Goal: Navigation & Orientation: Find specific page/section

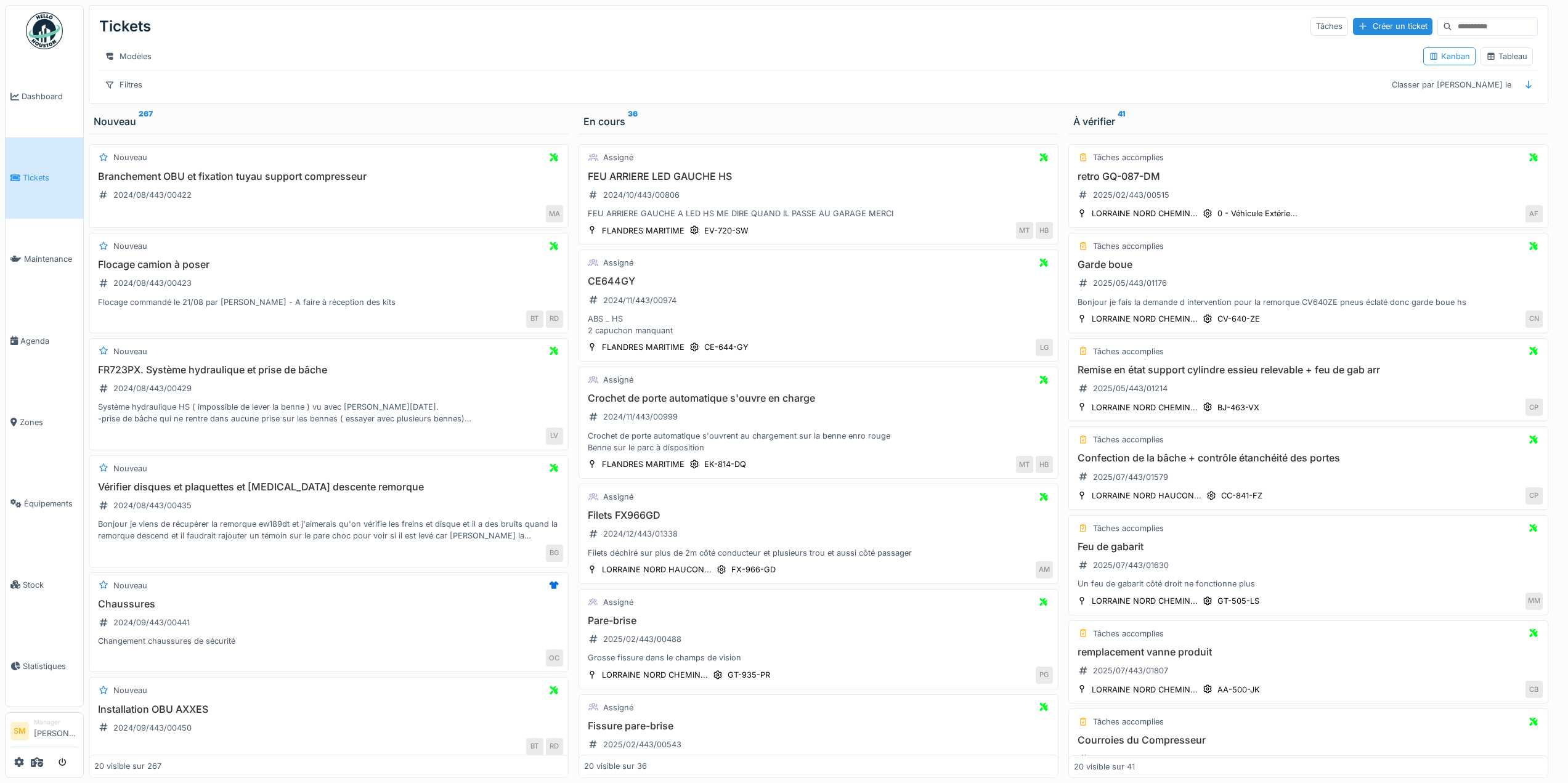
click at [38, 43] on img at bounding box center [44, 31] width 37 height 37
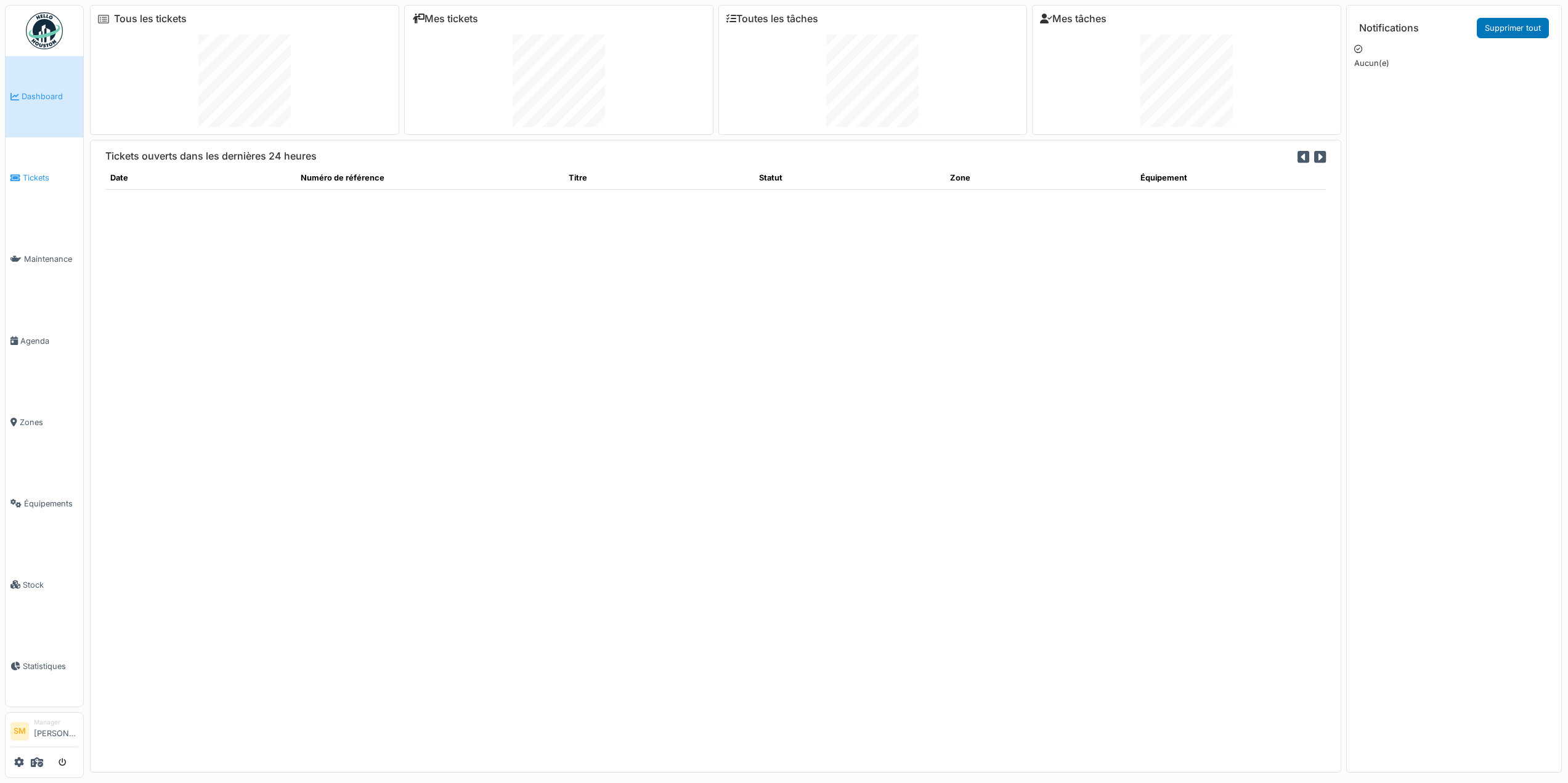
click at [32, 172] on span "Tickets" at bounding box center [51, 178] width 55 height 12
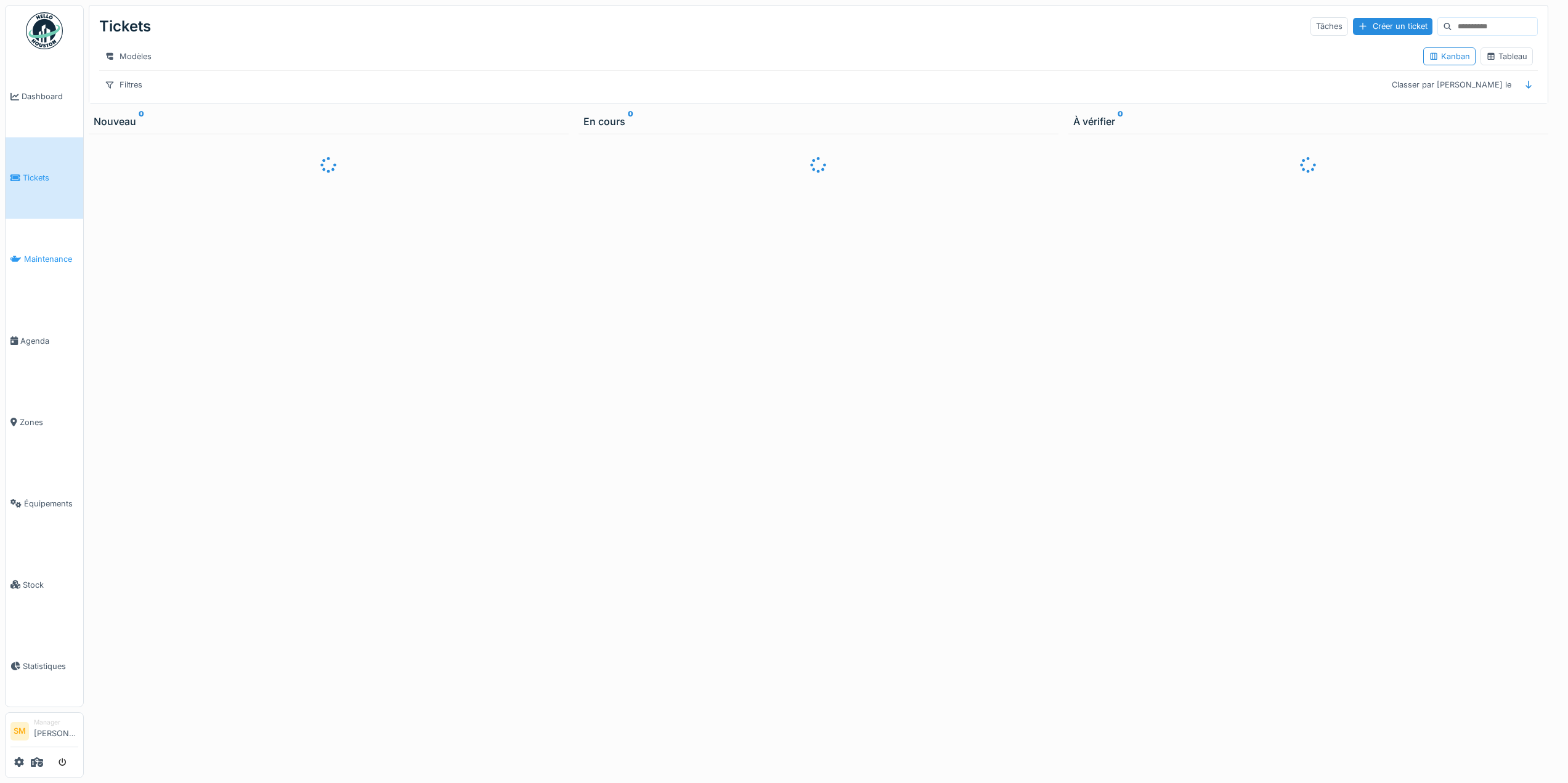
click at [37, 253] on span "Maintenance" at bounding box center [51, 259] width 54 height 12
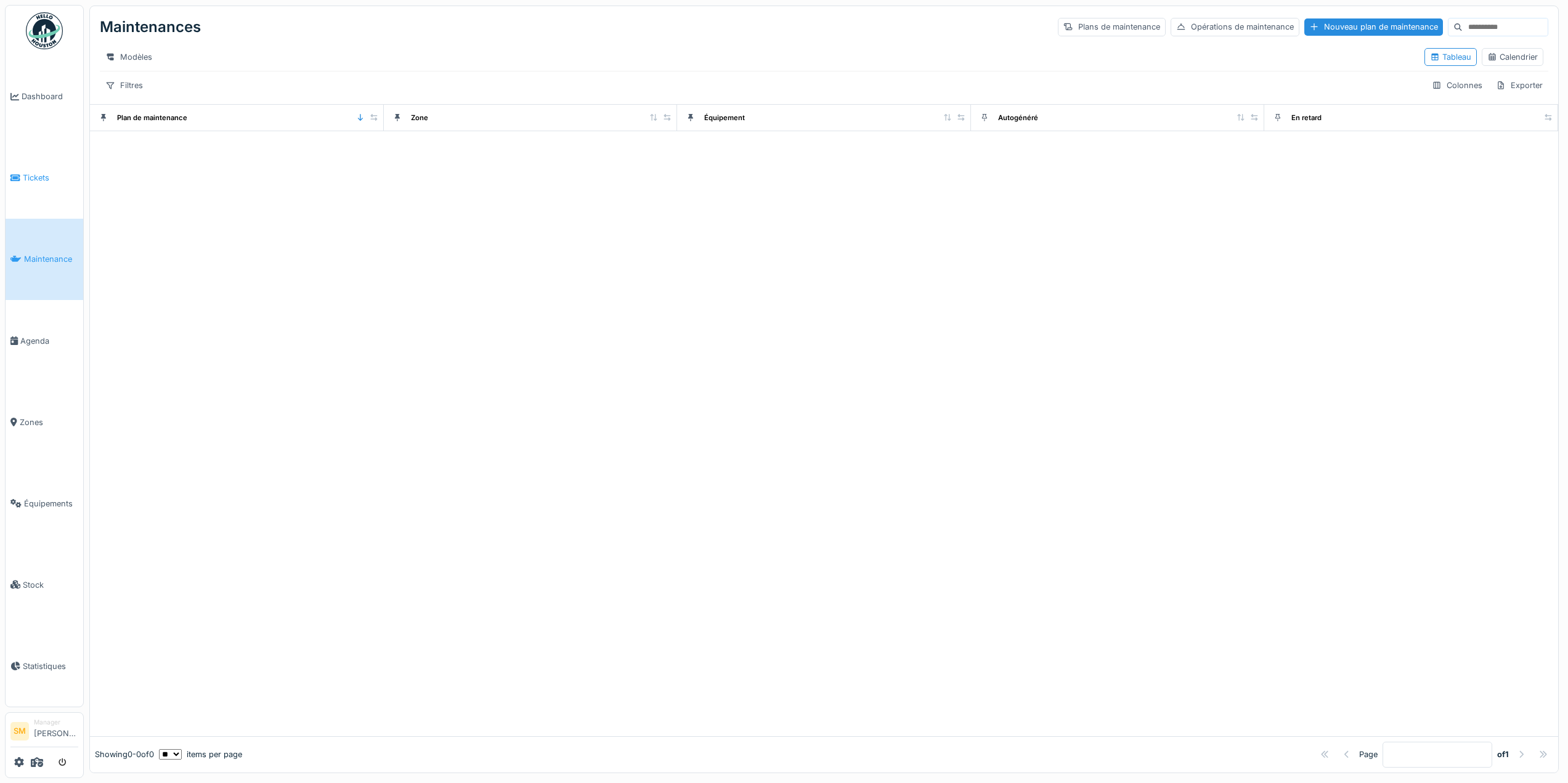
click at [40, 178] on span "Tickets" at bounding box center [51, 178] width 55 height 12
